Goal: Transaction & Acquisition: Purchase product/service

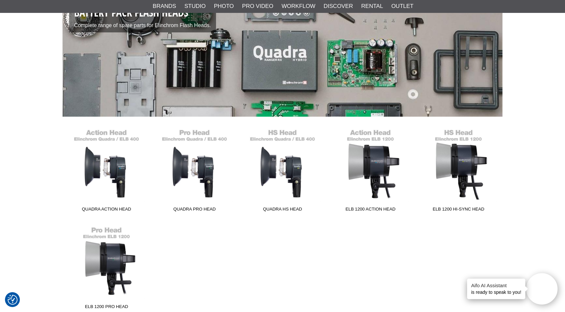
scroll to position [71, 0]
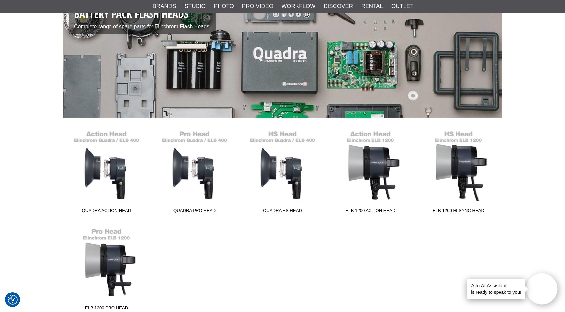
drag, startPoint x: 375, startPoint y: 127, endPoint x: 453, endPoint y: 0, distance: 148.8
click at [0, 0] on div "The product has been added to your shopping cart Show shopping cart Checkout" at bounding box center [282, 288] width 565 height 718
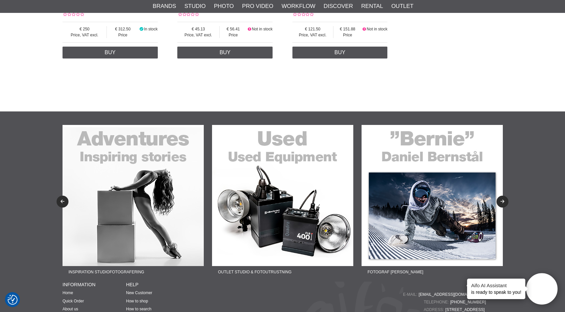
scroll to position [260, 0]
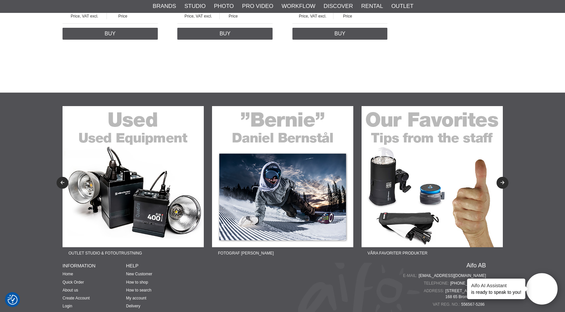
click at [136, 174] on img at bounding box center [133, 176] width 141 height 141
